Goal: Task Accomplishment & Management: Use online tool/utility

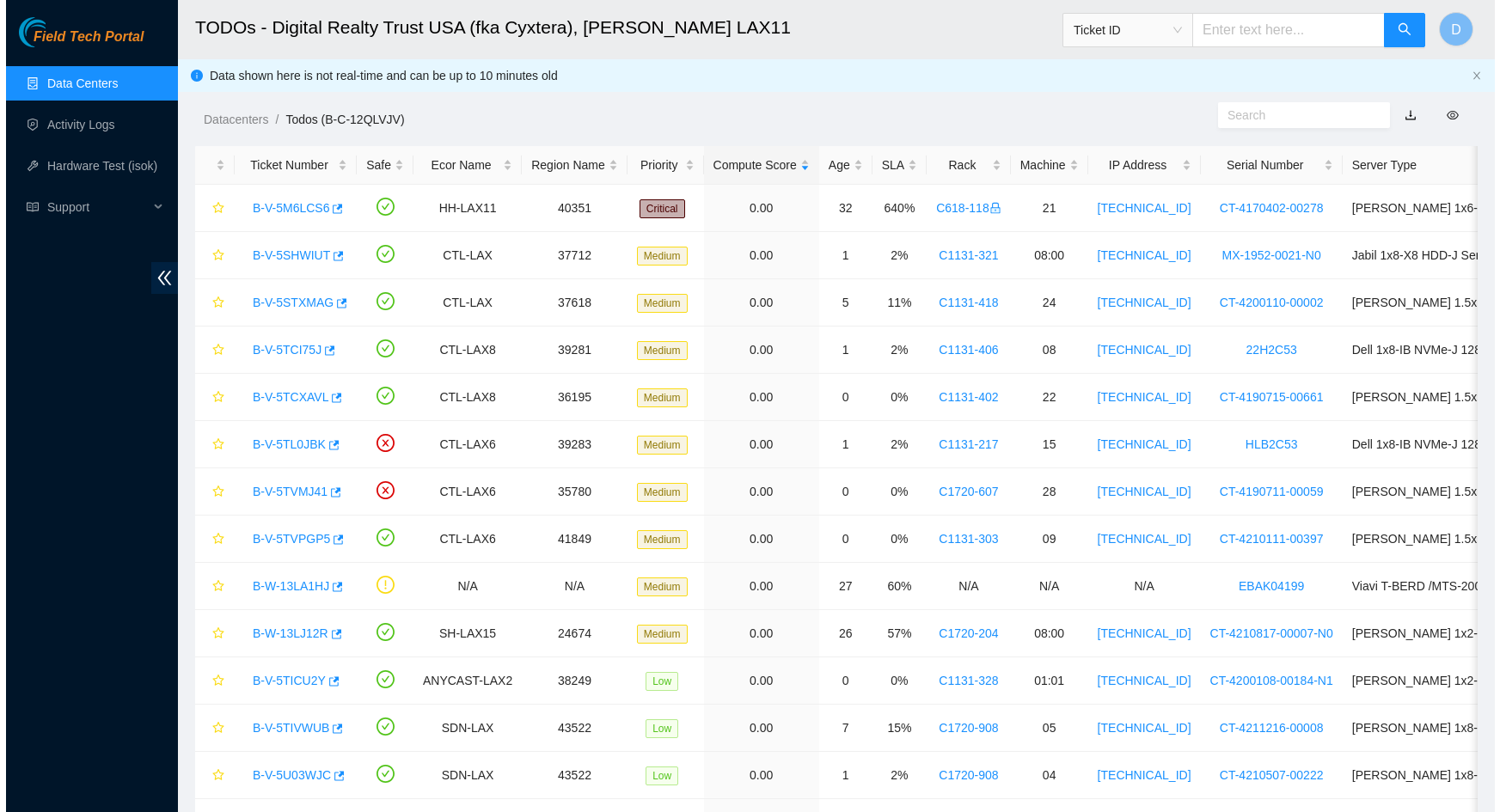
scroll to position [98, 0]
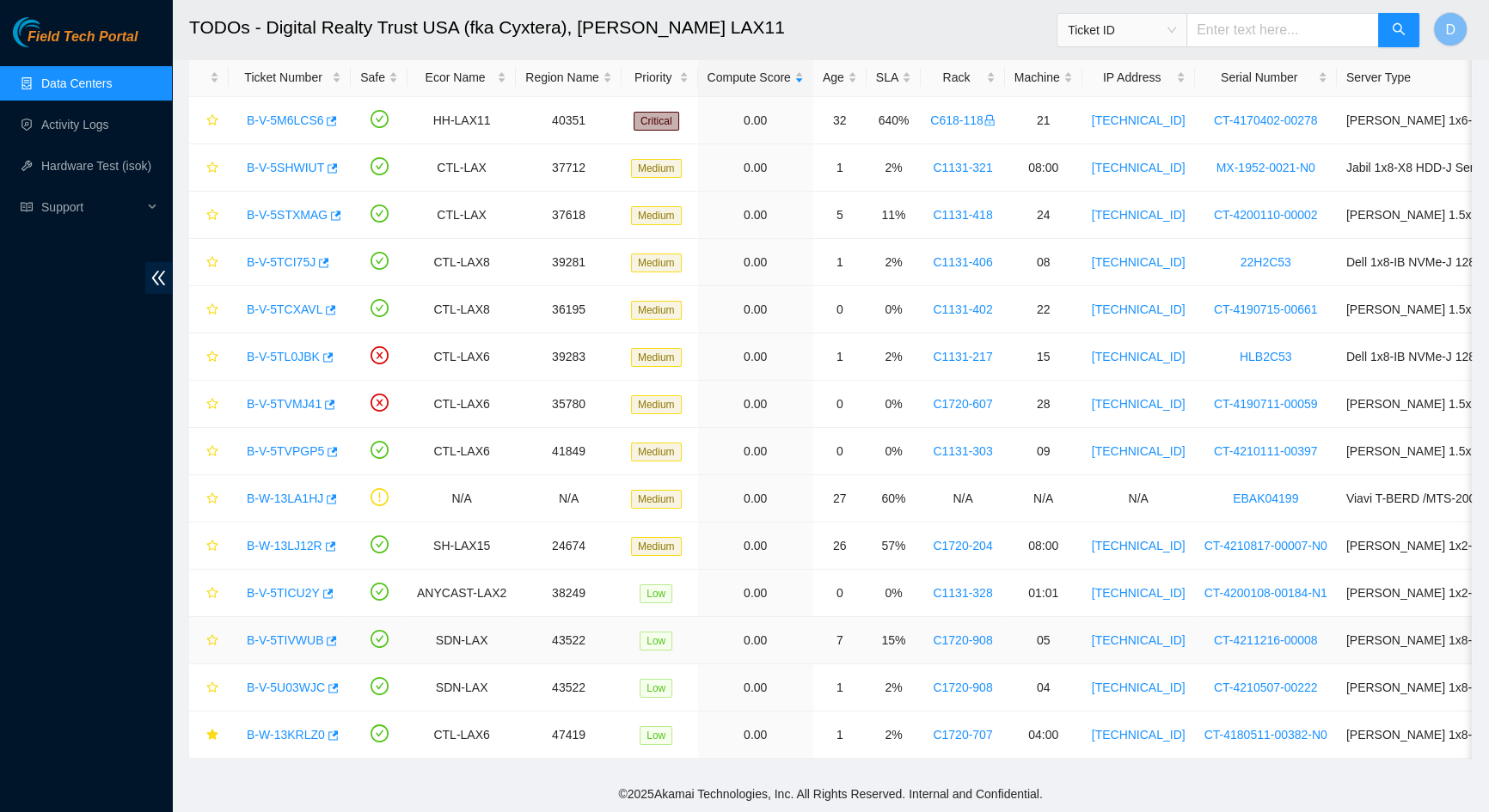
click at [292, 633] on link "B-V-5TIVWUB" at bounding box center [284, 639] width 77 height 14
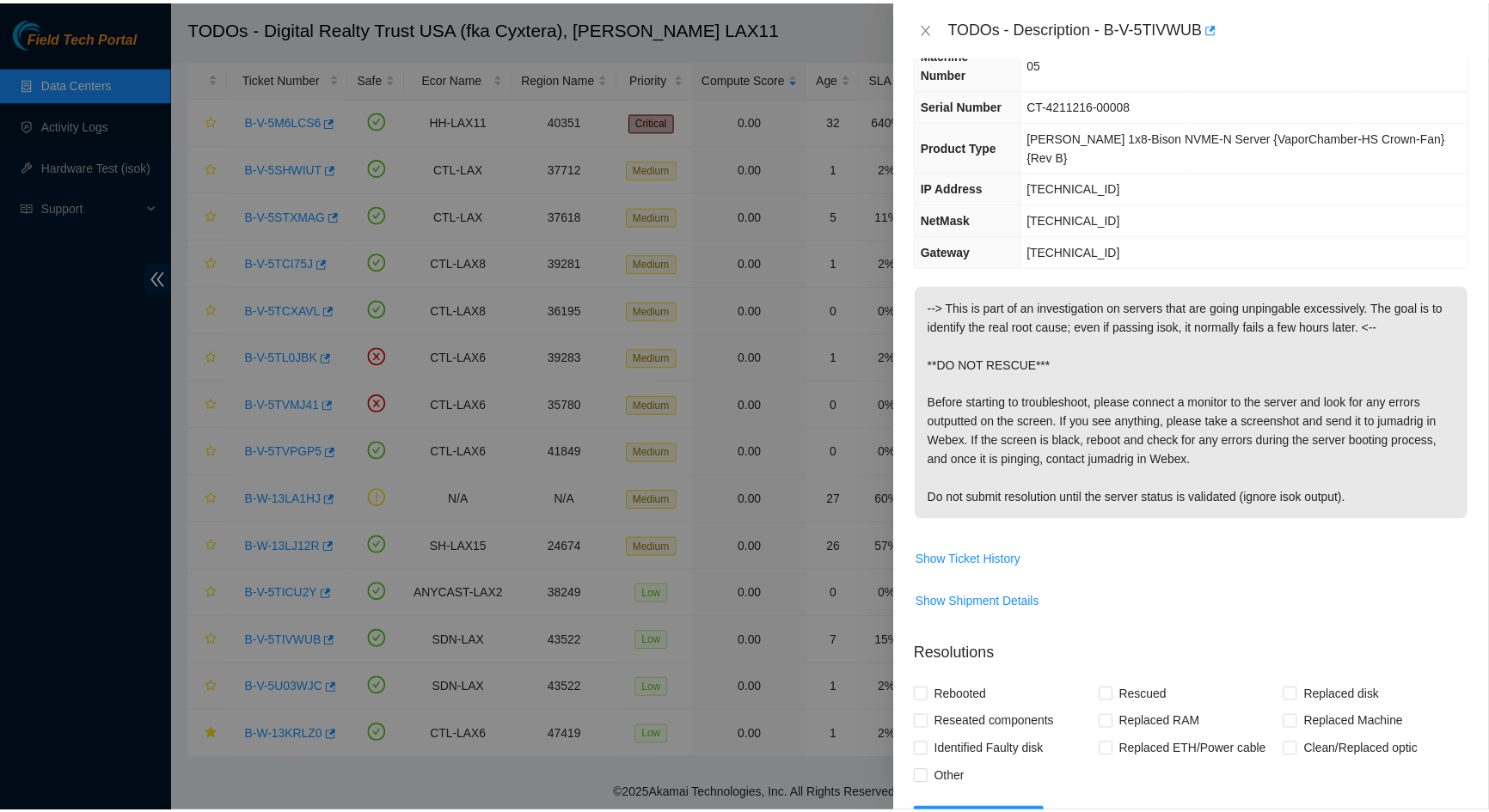
scroll to position [367, 0]
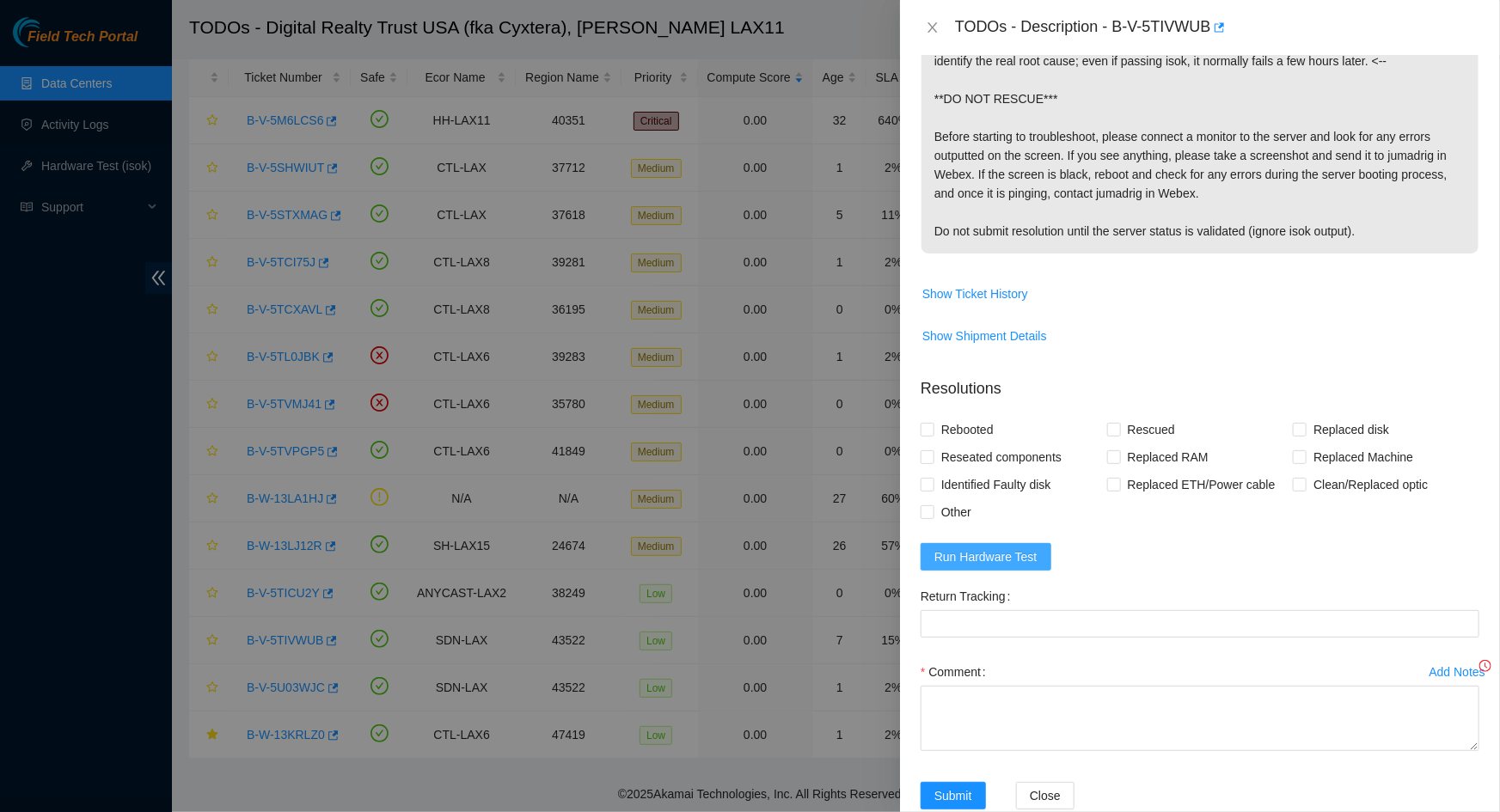
click at [993, 543] on button "Run Hardware Test" at bounding box center [987, 557] width 131 height 28
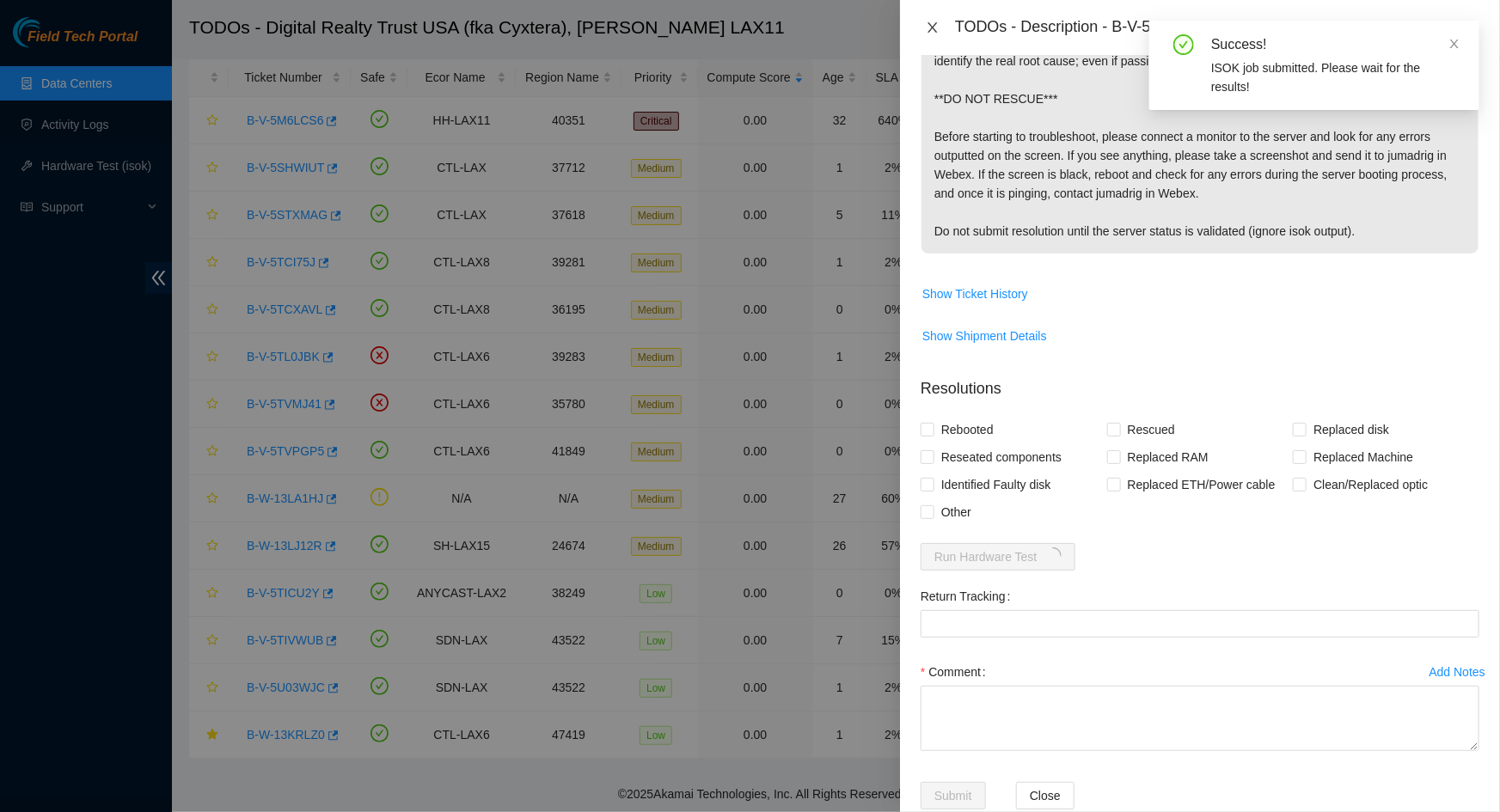
click at [937, 26] on icon "close" at bounding box center [932, 27] width 14 height 14
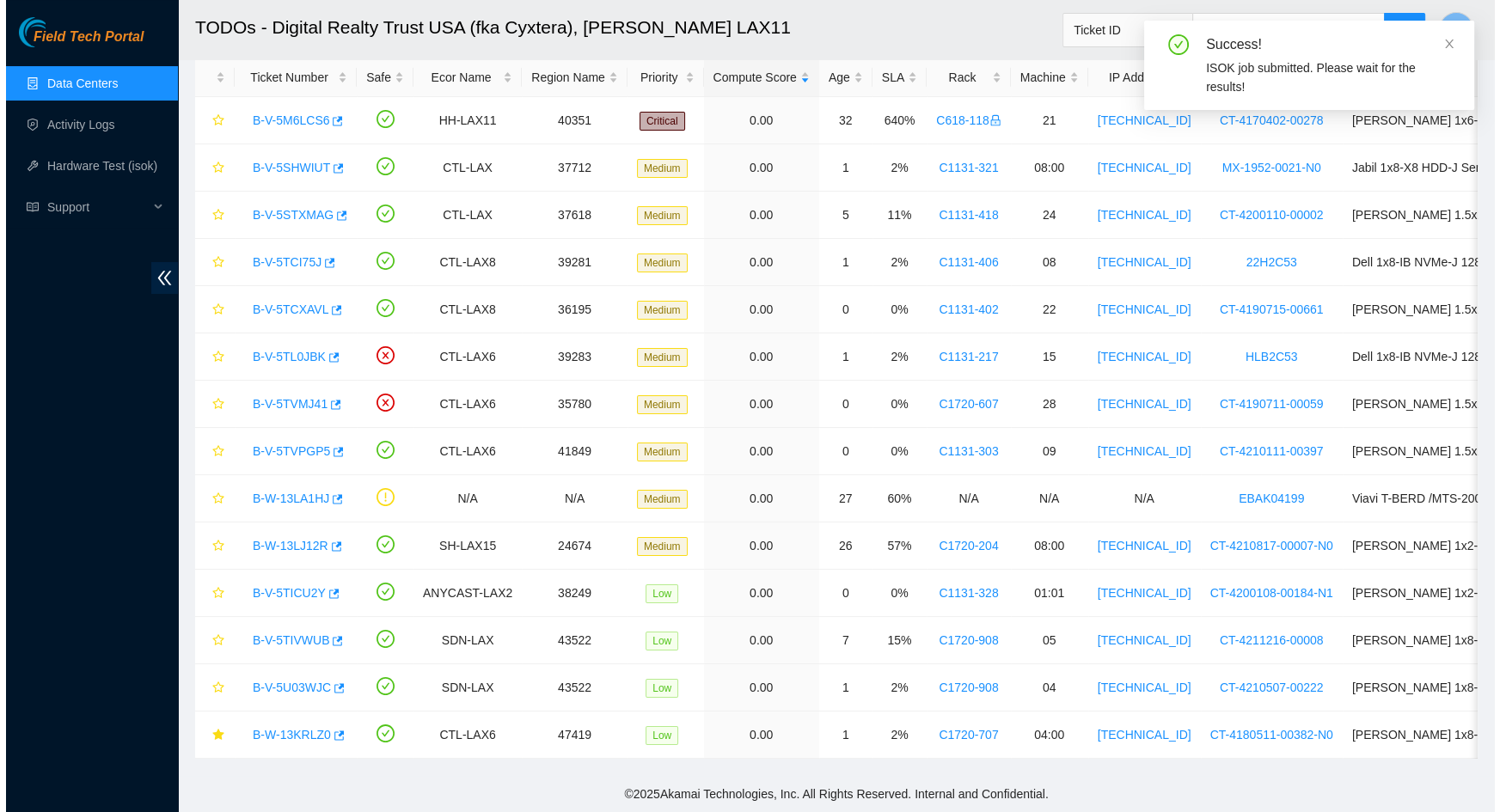
scroll to position [319, 0]
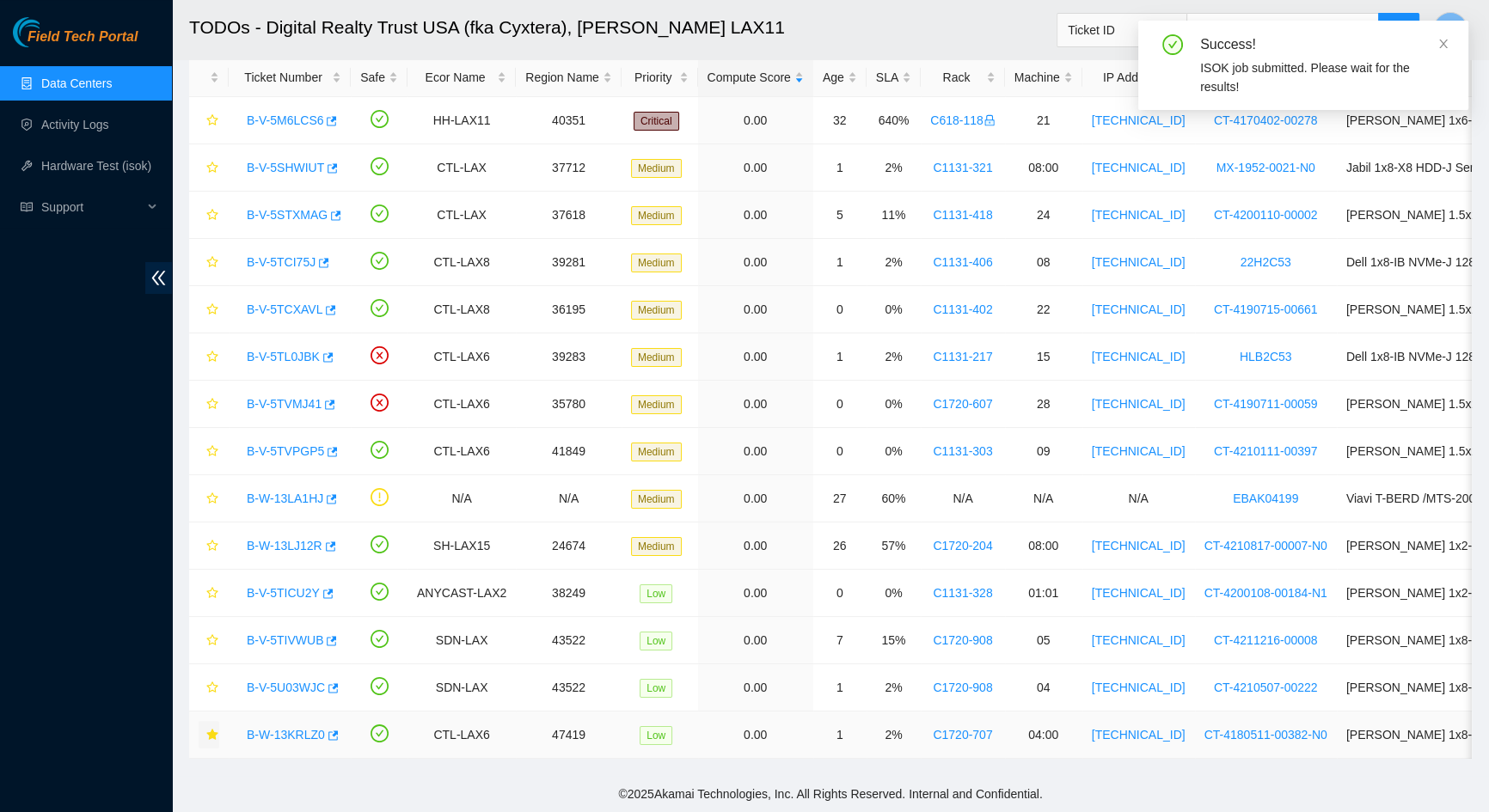
click at [212, 721] on button "button" at bounding box center [209, 734] width 20 height 28
click at [219, 627] on button "button" at bounding box center [209, 640] width 20 height 28
click at [265, 627] on div "B-V-5TIVWUB" at bounding box center [290, 640] width 103 height 28
click at [267, 633] on link "B-V-5TIVWUB" at bounding box center [284, 639] width 77 height 14
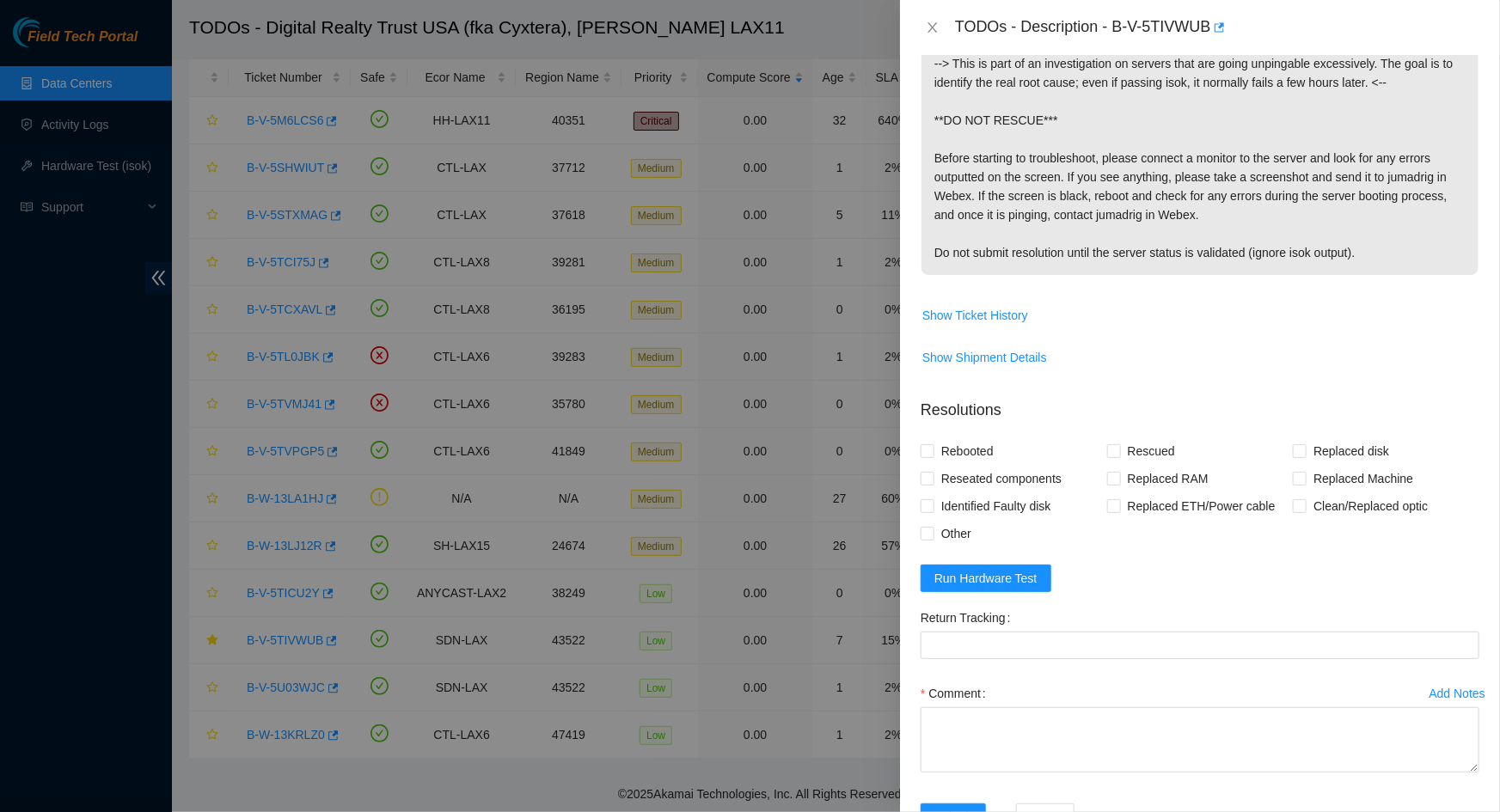
scroll to position [289, 0]
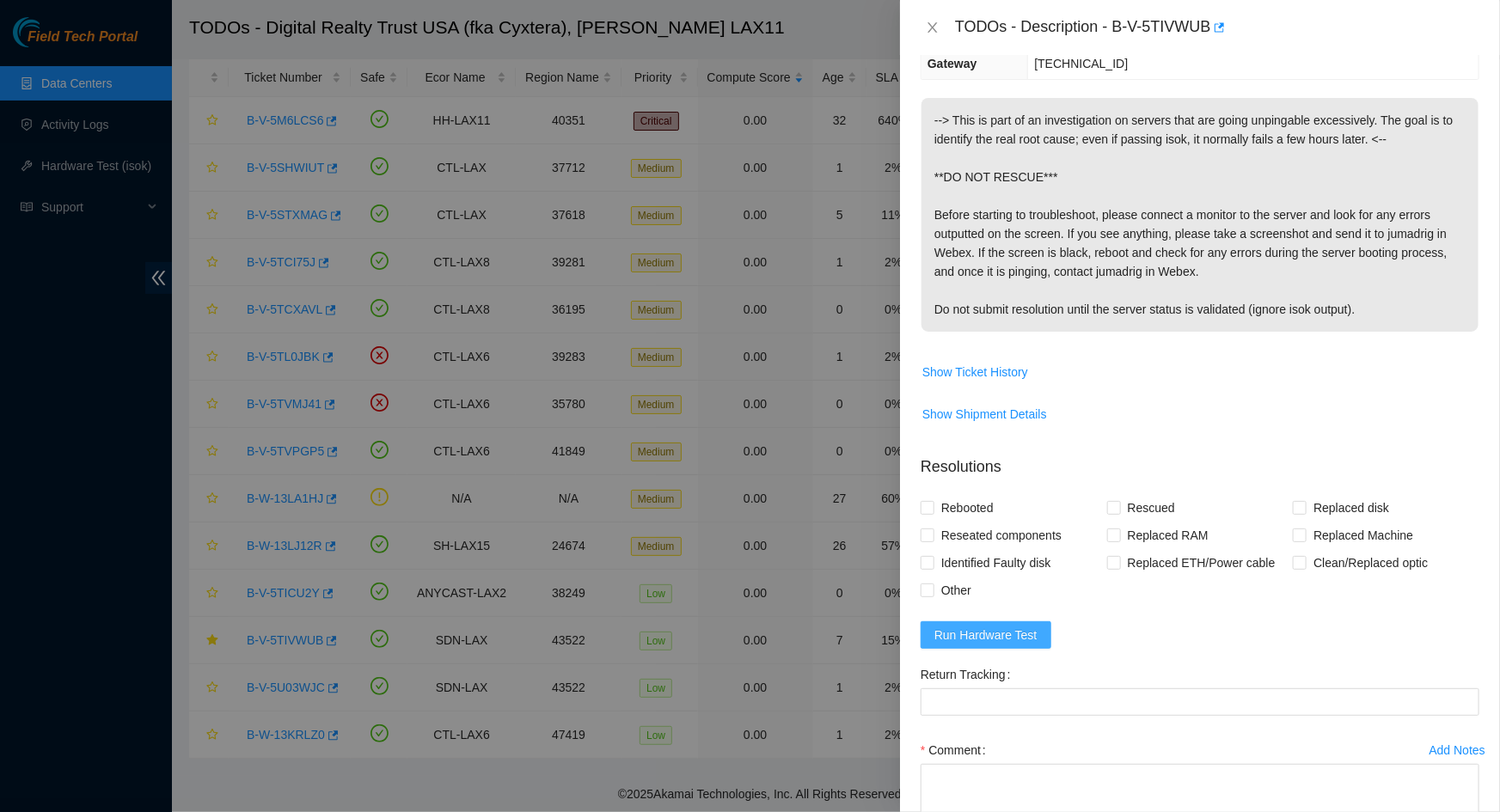
click at [997, 626] on span "Run Hardware Test" at bounding box center [986, 635] width 103 height 18
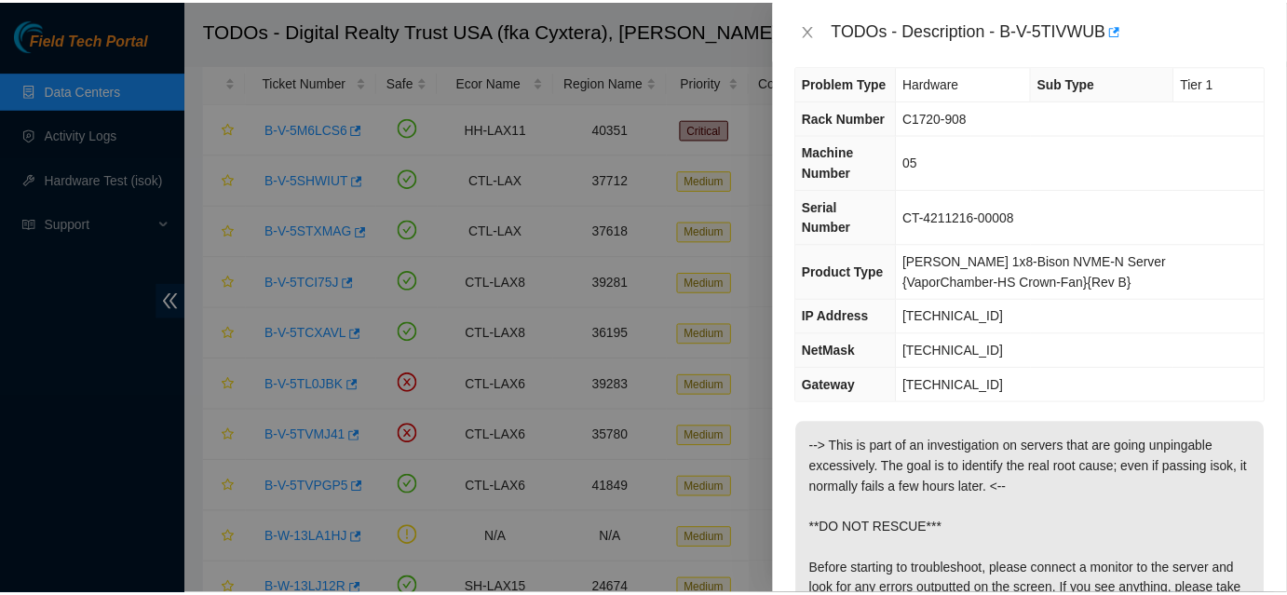
scroll to position [15, 0]
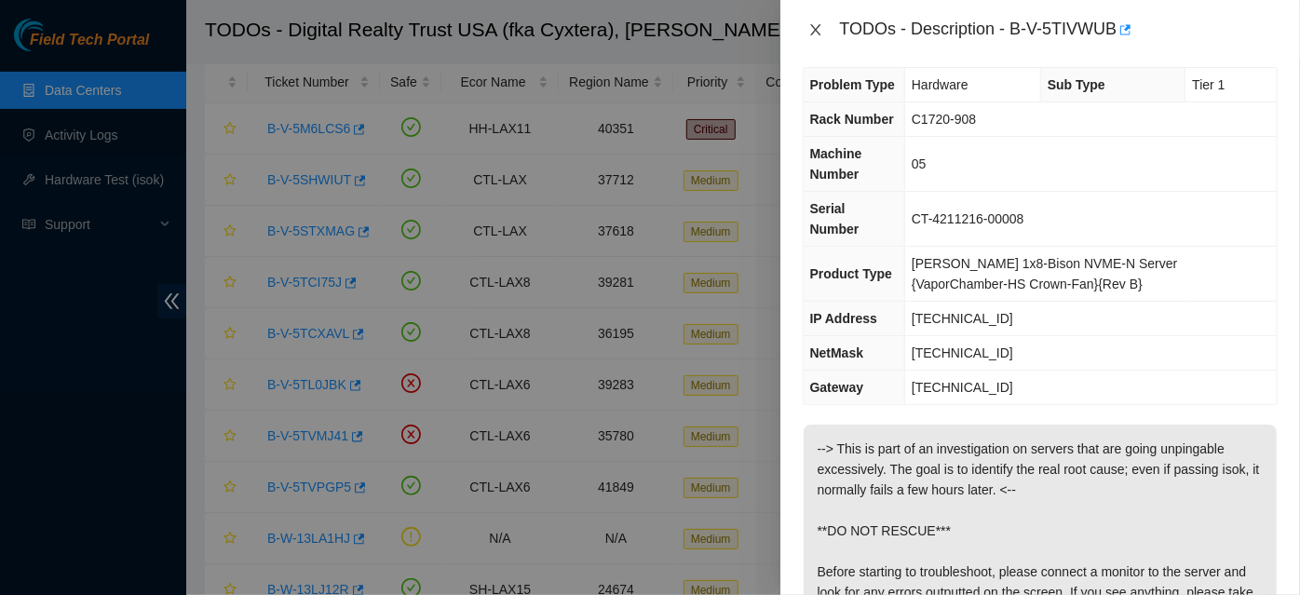
click at [816, 32] on icon "close" at bounding box center [816, 29] width 15 height 15
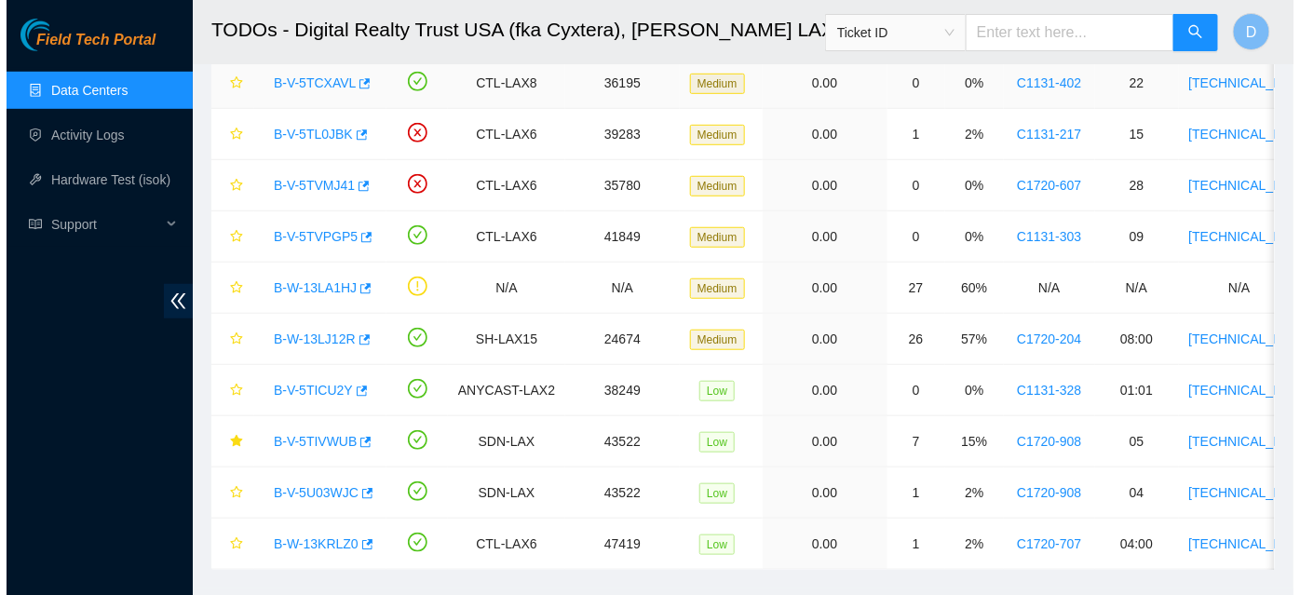
scroll to position [388, 0]
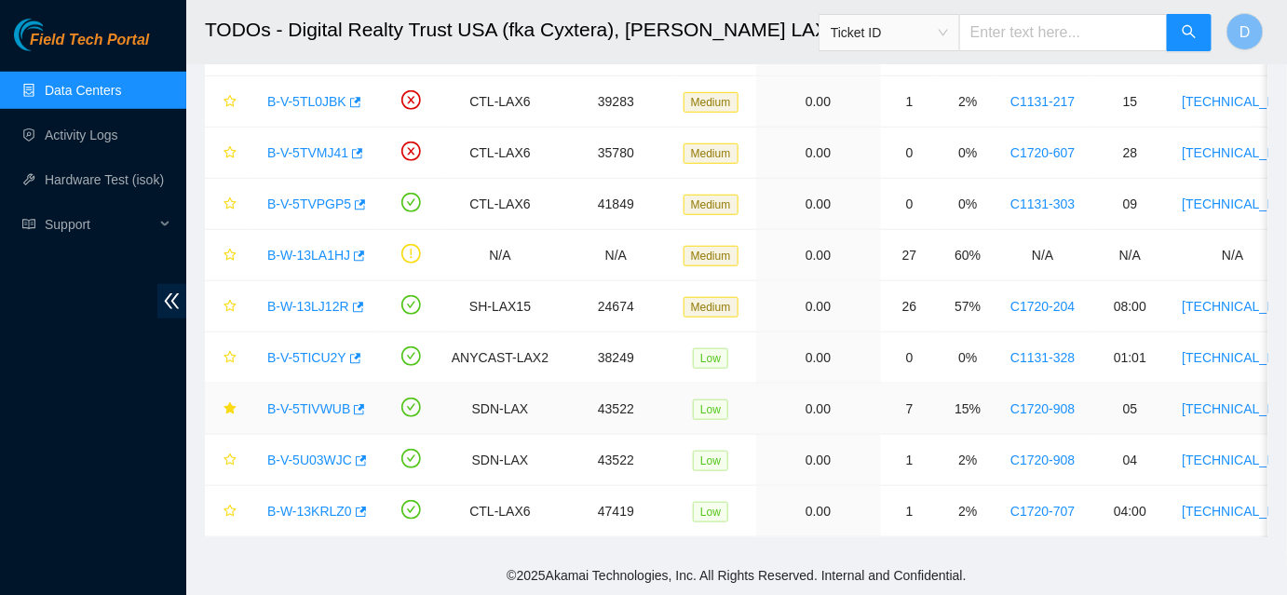
click at [283, 401] on link "B-V-5TIVWUB" at bounding box center [308, 408] width 83 height 15
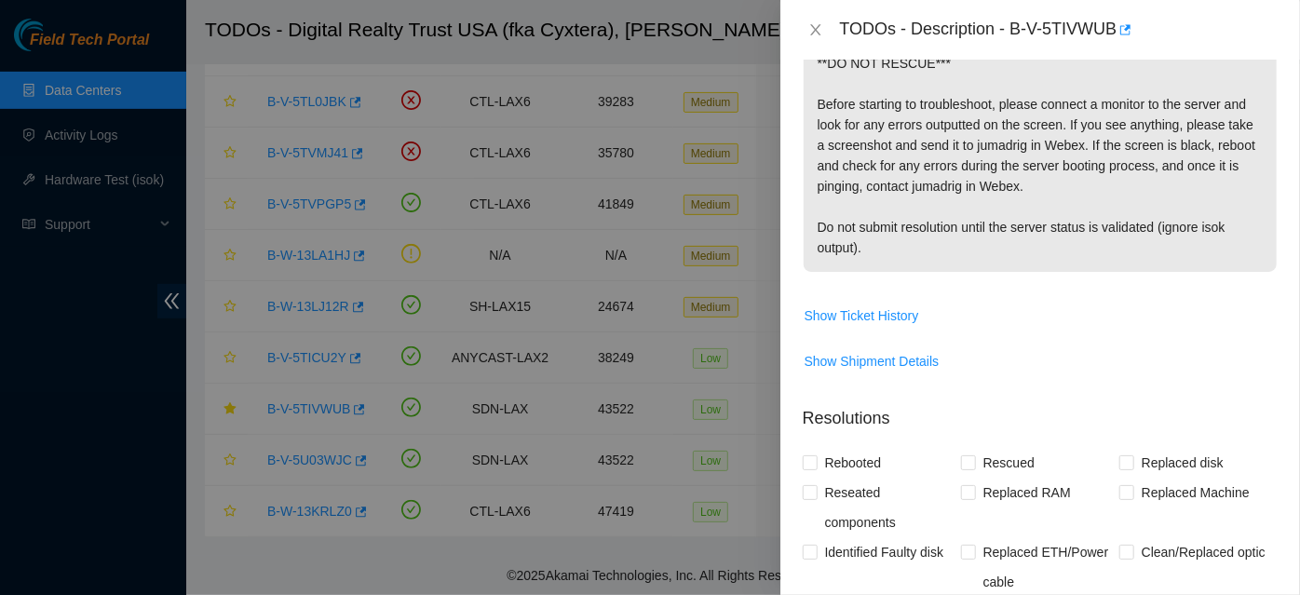
scroll to position [948, 0]
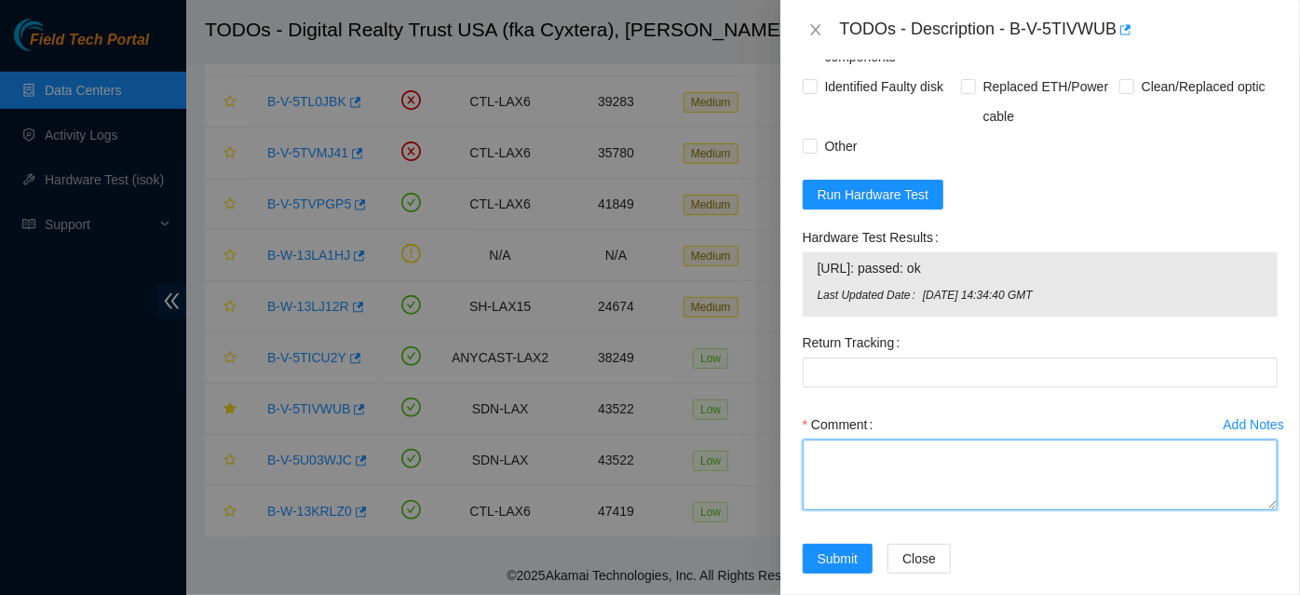
click at [918, 466] on textarea "Comment" at bounding box center [1040, 475] width 475 height 71
paste textarea "-machine had no screen. psu was amber -power cycled -no errors on bootup. Its h…"
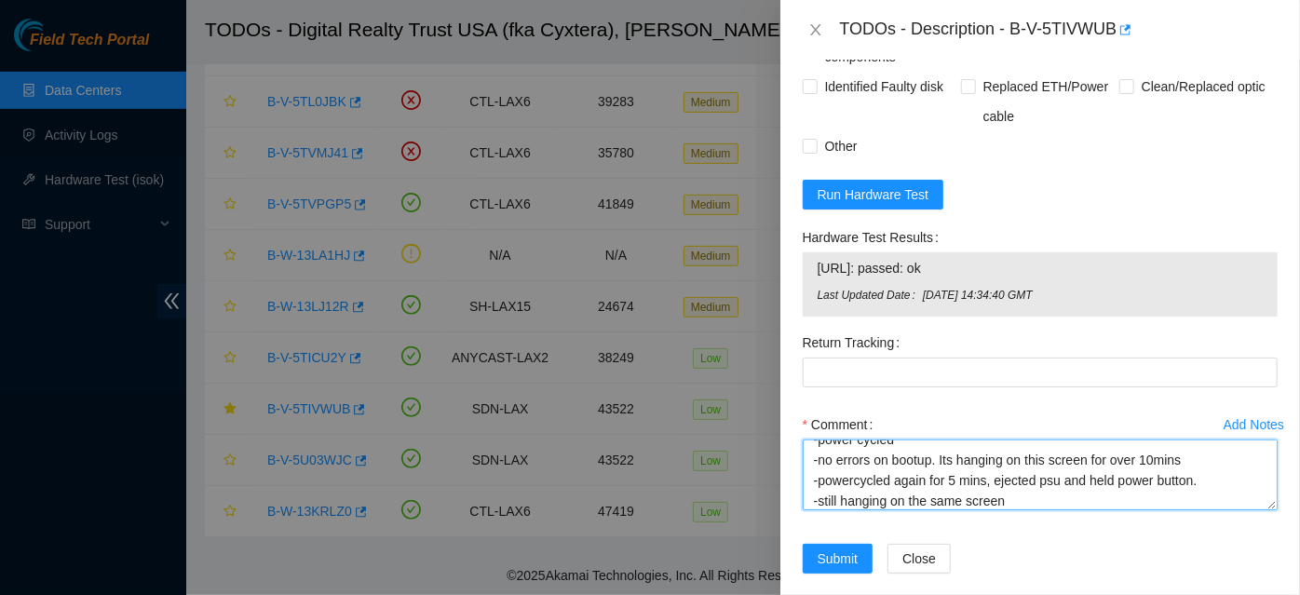
click at [1073, 480] on textarea "**STS recommends RMA for possible faulty DIMM** -machine had no screen. psu was…" at bounding box center [1040, 475] width 475 height 71
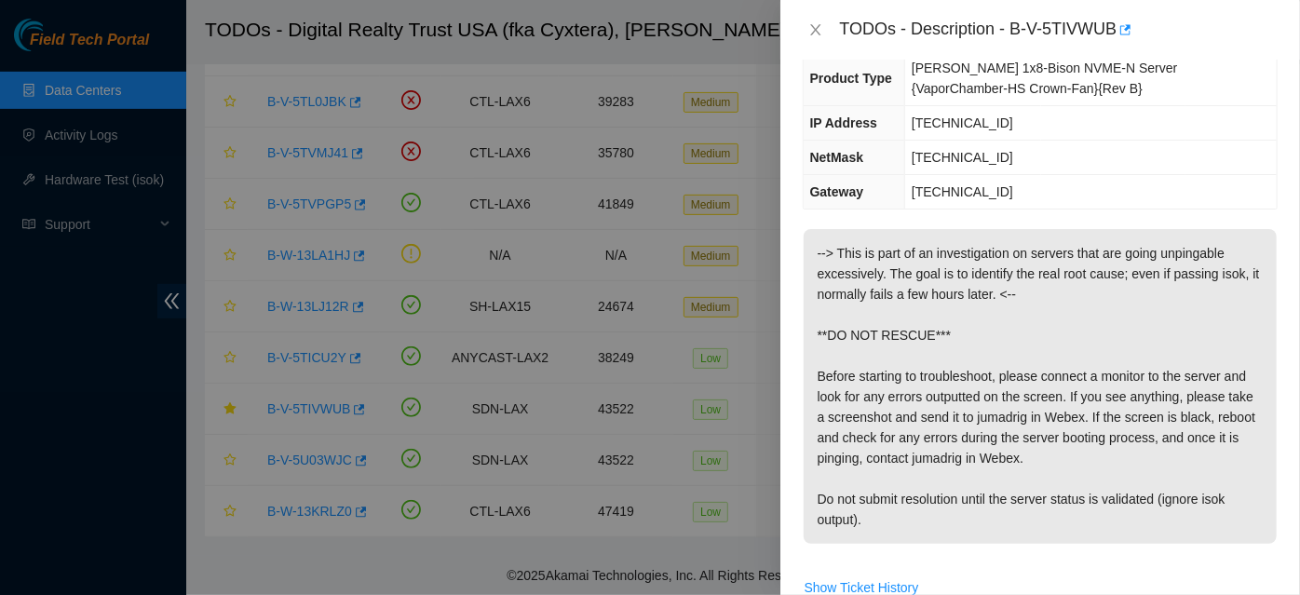
scroll to position [524, 0]
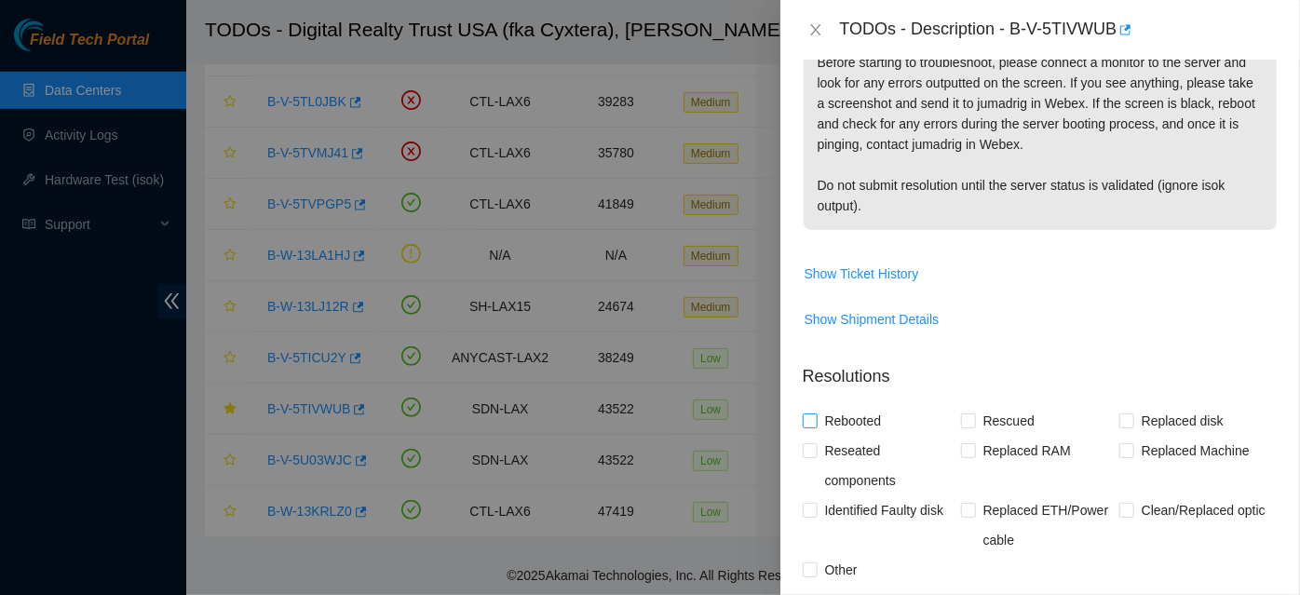
type textarea "**STS recommends RMA for possible faulty DIMM** -machine had no screen. psu was…"
click at [874, 406] on span "Rebooted" at bounding box center [854, 421] width 72 height 30
click at [816, 414] on input "Rebooted" at bounding box center [809, 420] width 13 height 13
checkbox input "true"
click at [1017, 406] on span "Rescued" at bounding box center [1009, 421] width 66 height 30
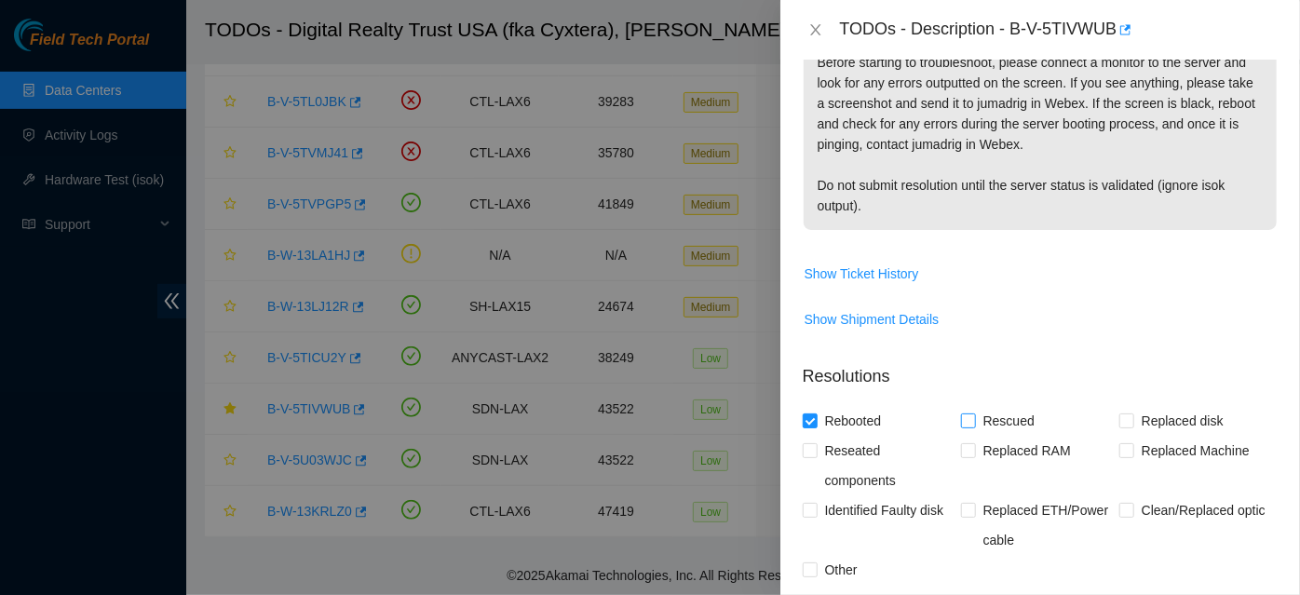
click at [974, 414] on input "Rescued" at bounding box center [967, 420] width 13 height 13
checkbox input "true"
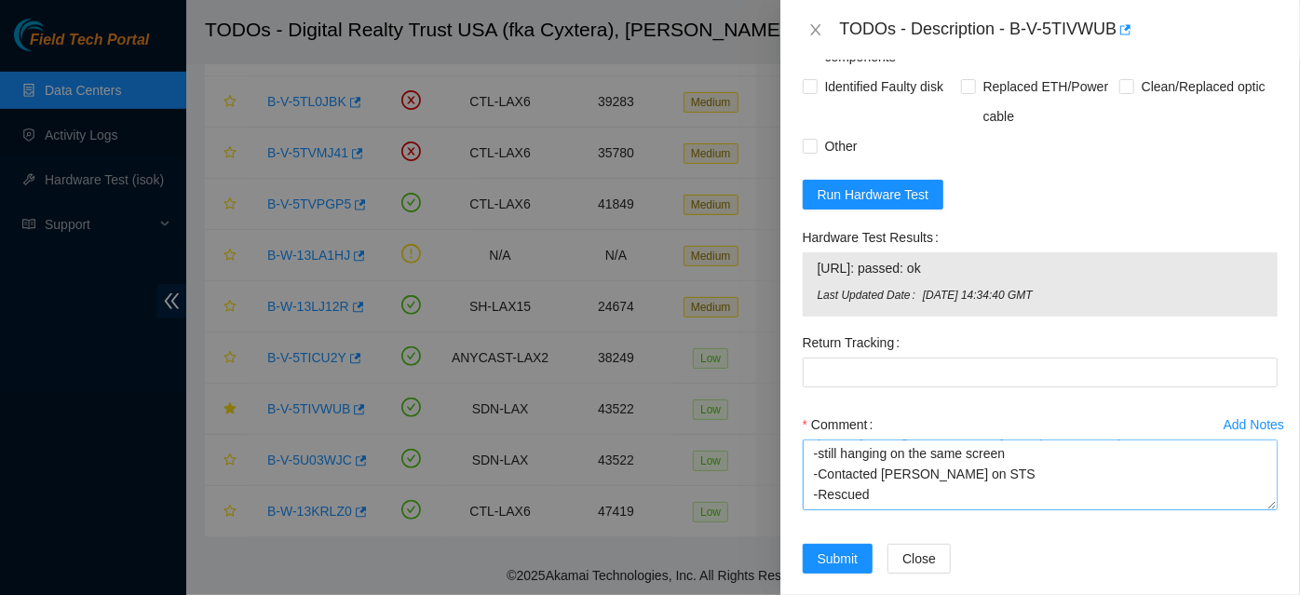
scroll to position [143, 0]
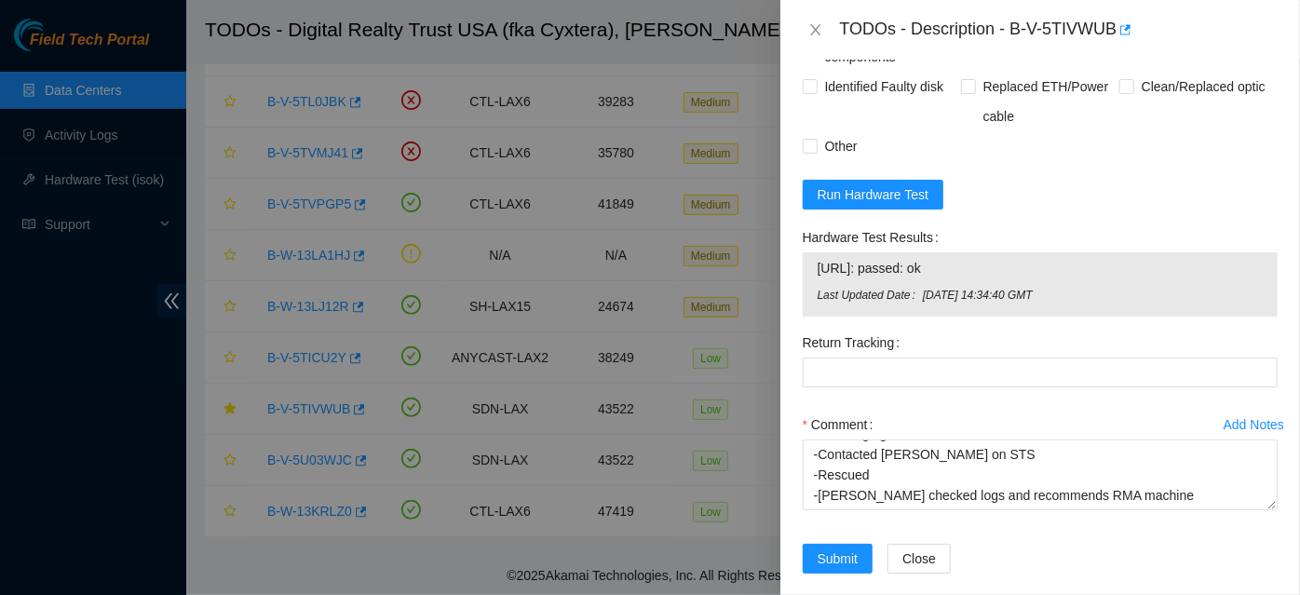
click at [1219, 191] on form "Resolutions Rebooted Rescued Replaced disk Reseated components Replaced RAM Rep…" at bounding box center [1040, 260] width 475 height 671
drag, startPoint x: 853, startPoint y: 534, endPoint x: 909, endPoint y: 563, distance: 62.9
click at [1022, 544] on div "Submit Close" at bounding box center [1040, 570] width 490 height 52
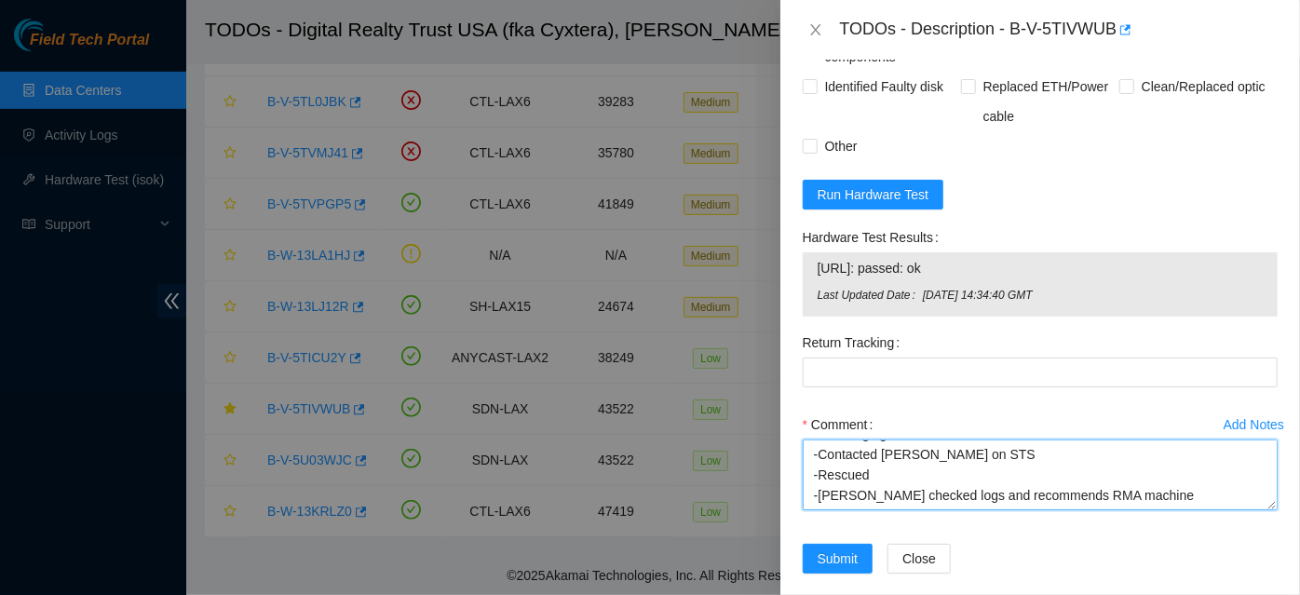
click at [1137, 473] on textarea "**STS recommends RMA for possible faulty DIMM** -machine had no screen. psu was…" at bounding box center [1040, 475] width 475 height 71
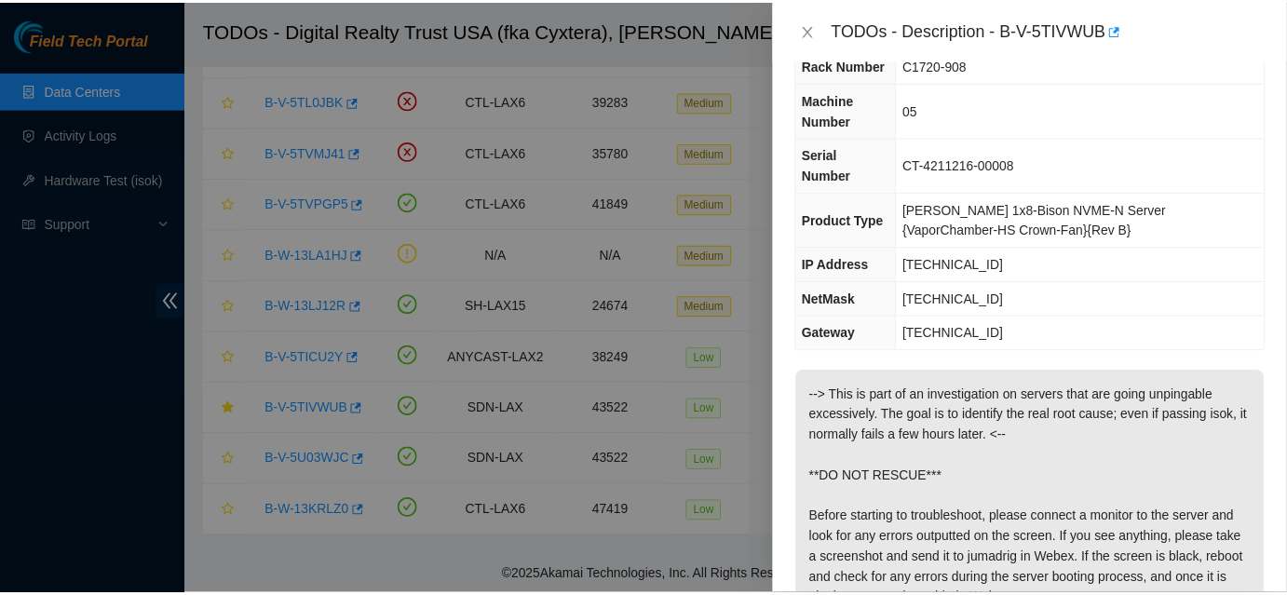
scroll to position [948, 0]
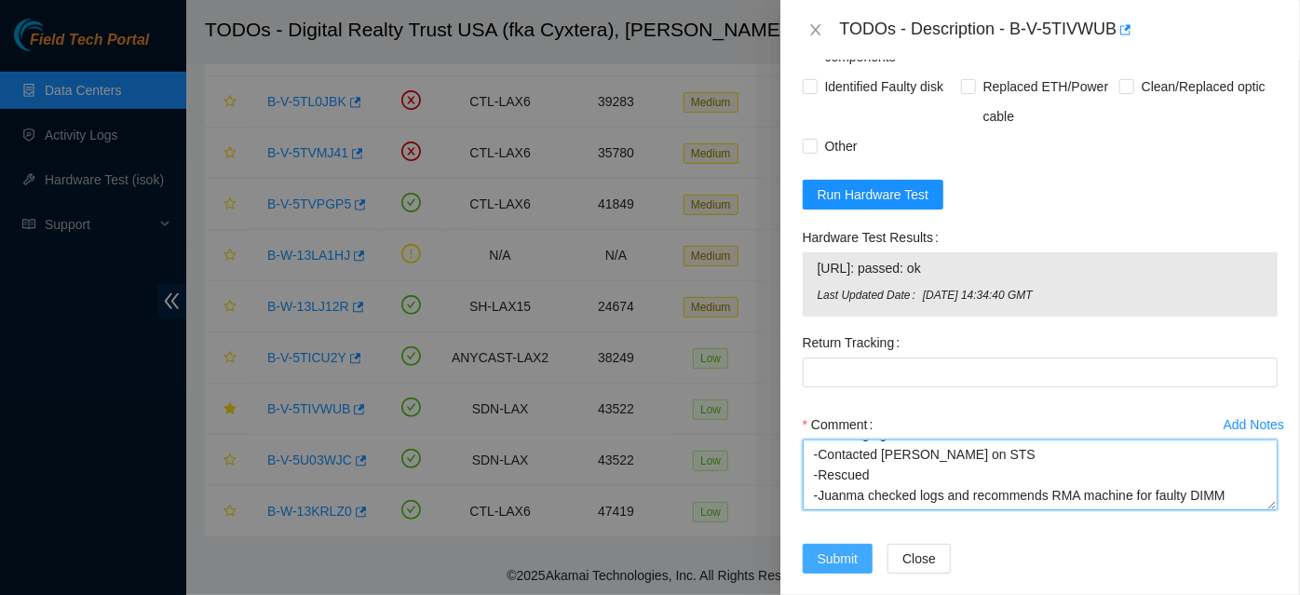
type textarea "**STS recommends RMA for possible faulty DIMM** -machine had no screen. psu was…"
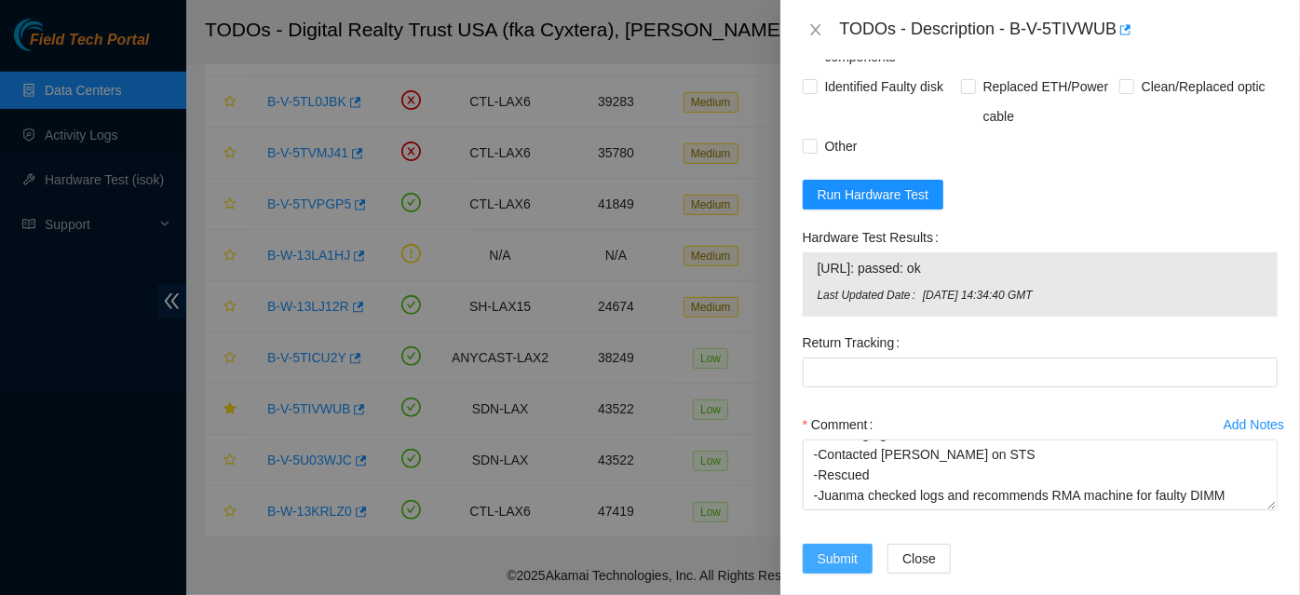
click at [859, 544] on button "Submit" at bounding box center [838, 559] width 71 height 30
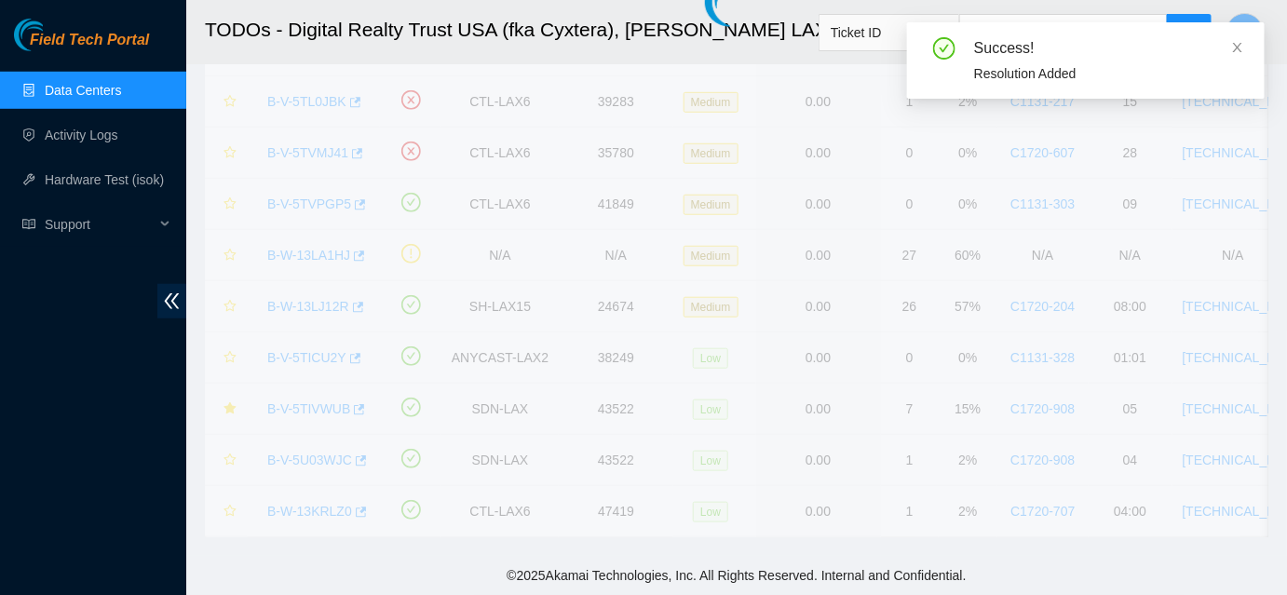
scroll to position [337, 0]
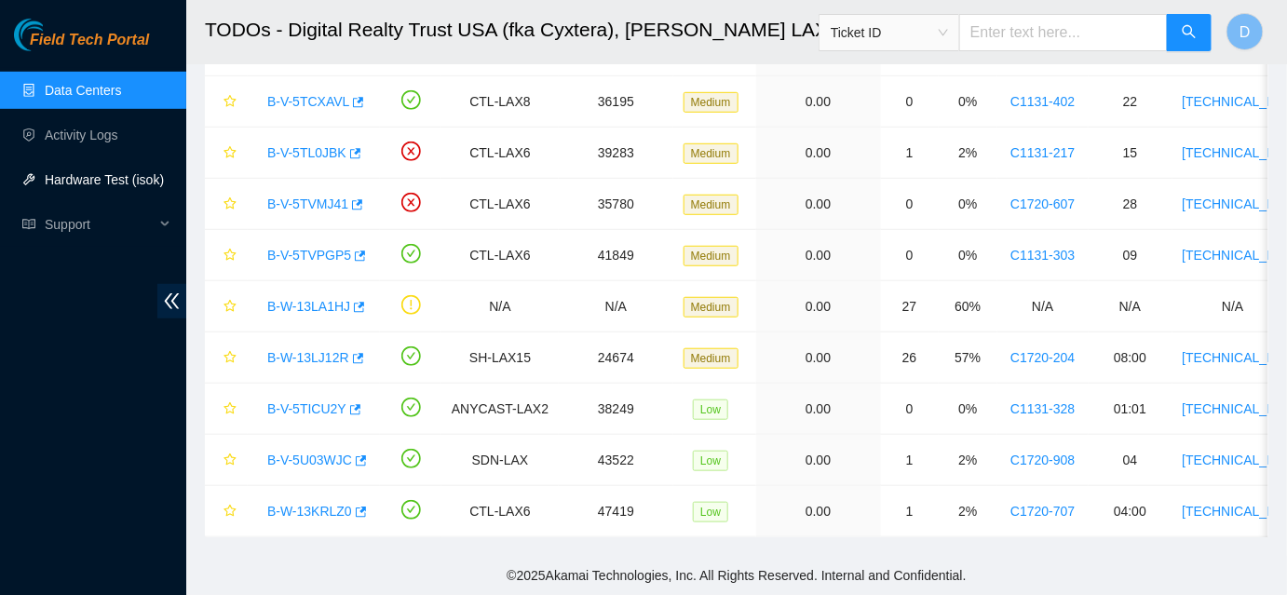
click at [143, 187] on link "Hardware Test (isok)" at bounding box center [104, 179] width 119 height 15
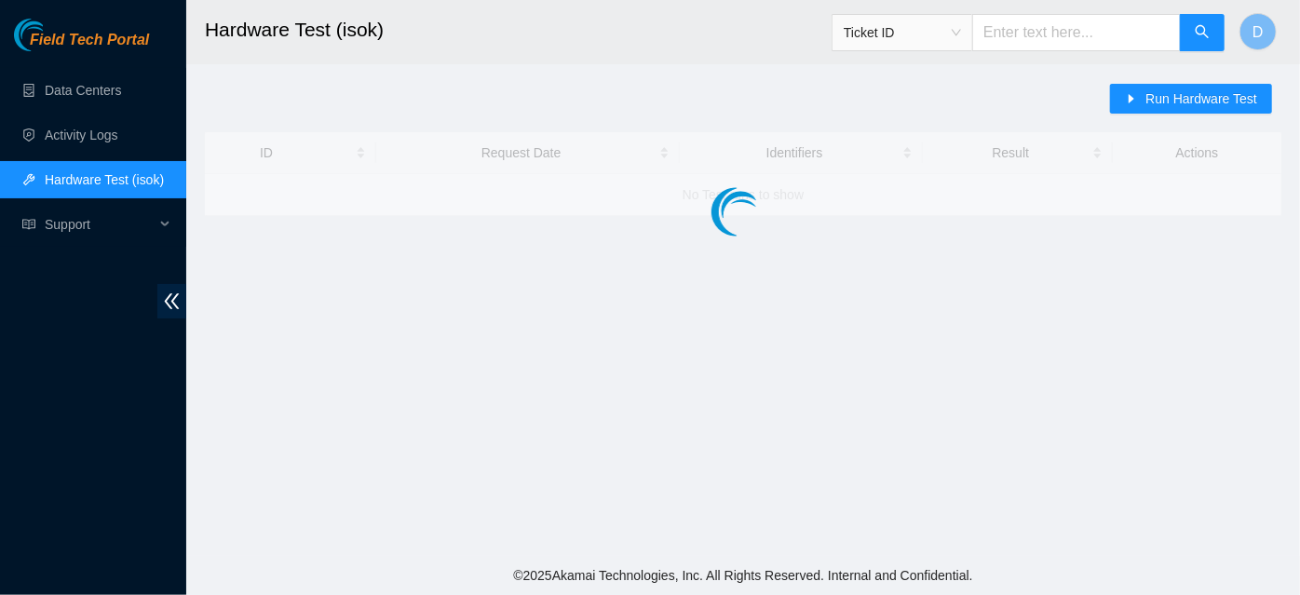
click at [1069, 39] on input "text" at bounding box center [1076, 32] width 209 height 37
paste input "[TECHNICAL_ID]"
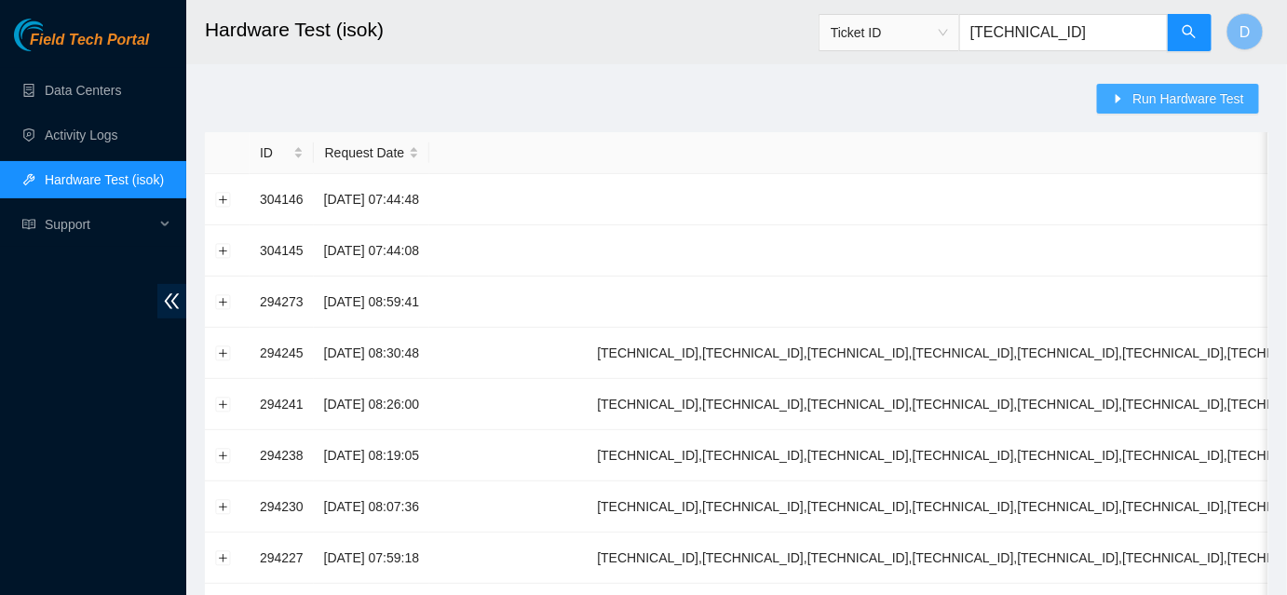
type input "[TECHNICAL_ID]"
click at [1160, 110] on button "Run Hardware Test" at bounding box center [1178, 99] width 162 height 30
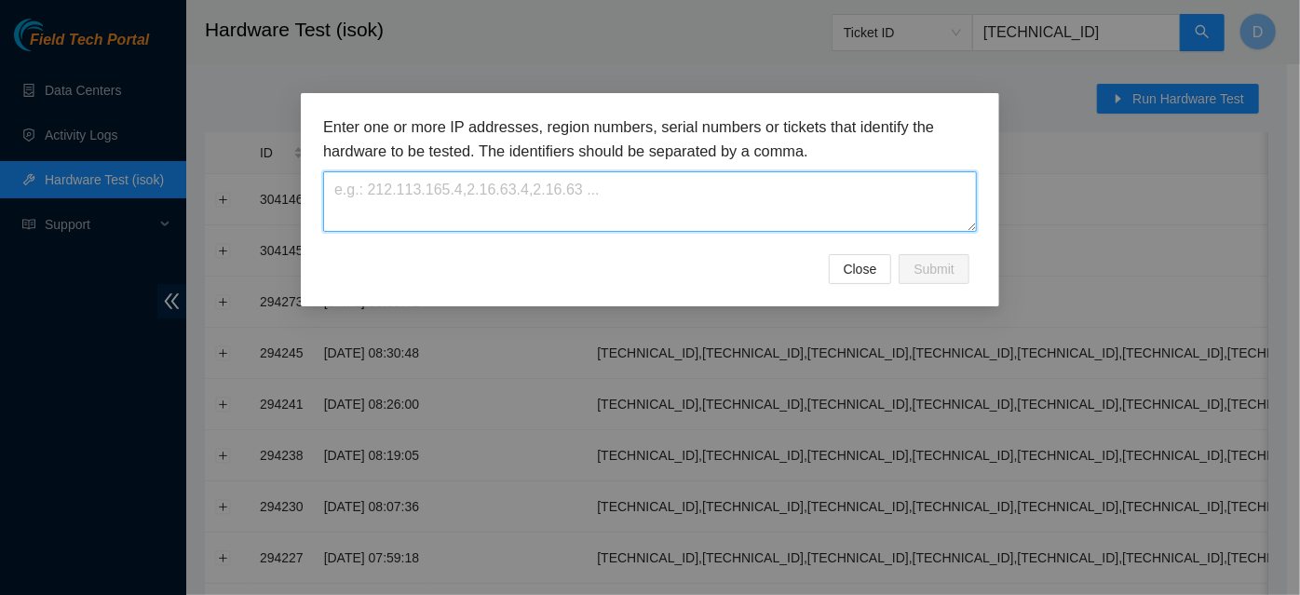
click at [758, 199] on textarea at bounding box center [650, 201] width 654 height 61
paste textarea "[TECHNICAL_ID]"
type textarea "[TECHNICAL_ID]"
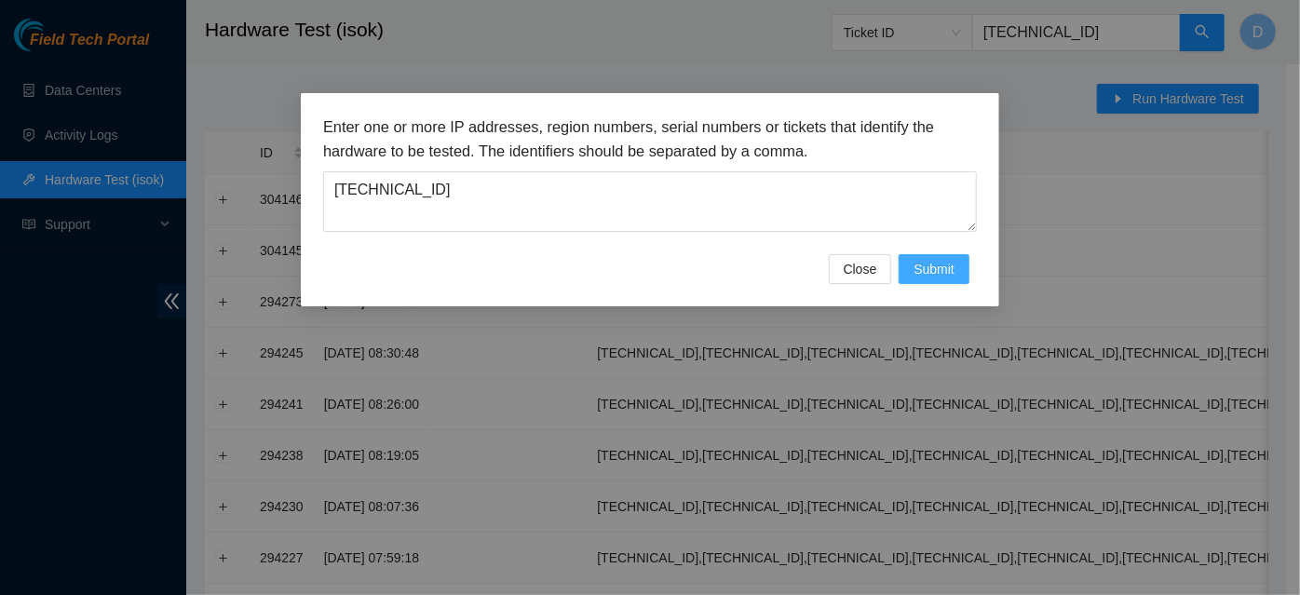
click at [947, 271] on span "Submit" at bounding box center [934, 269] width 41 height 20
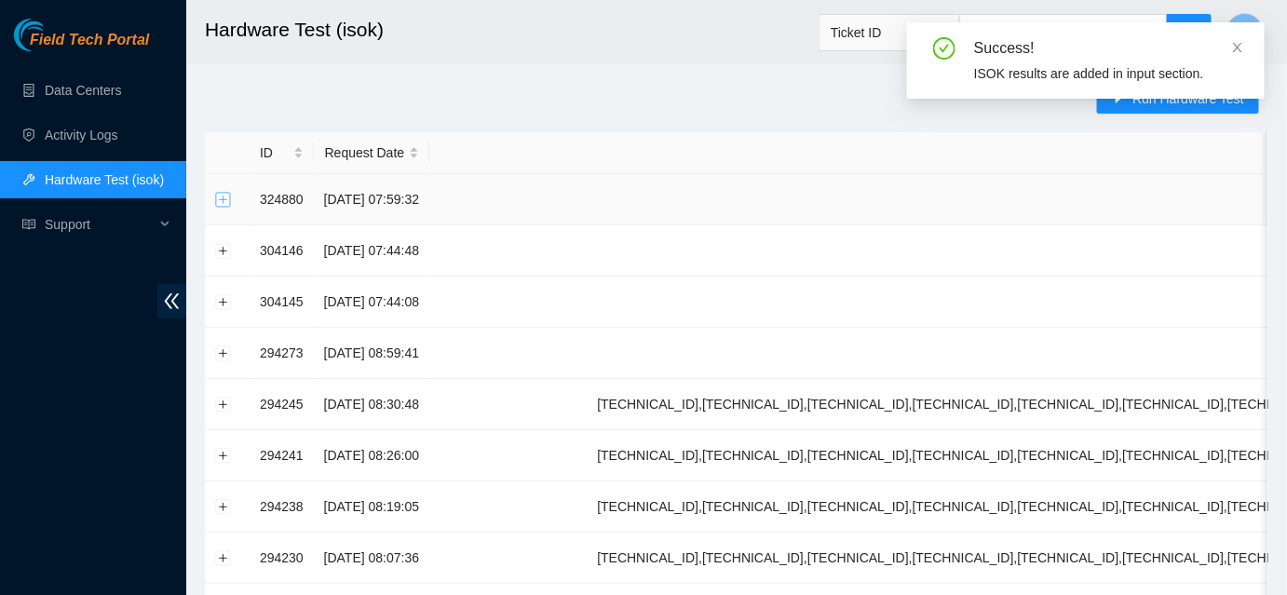
click at [224, 200] on button "Expand row" at bounding box center [223, 199] width 15 height 15
